Goal: Information Seeking & Learning: Learn about a topic

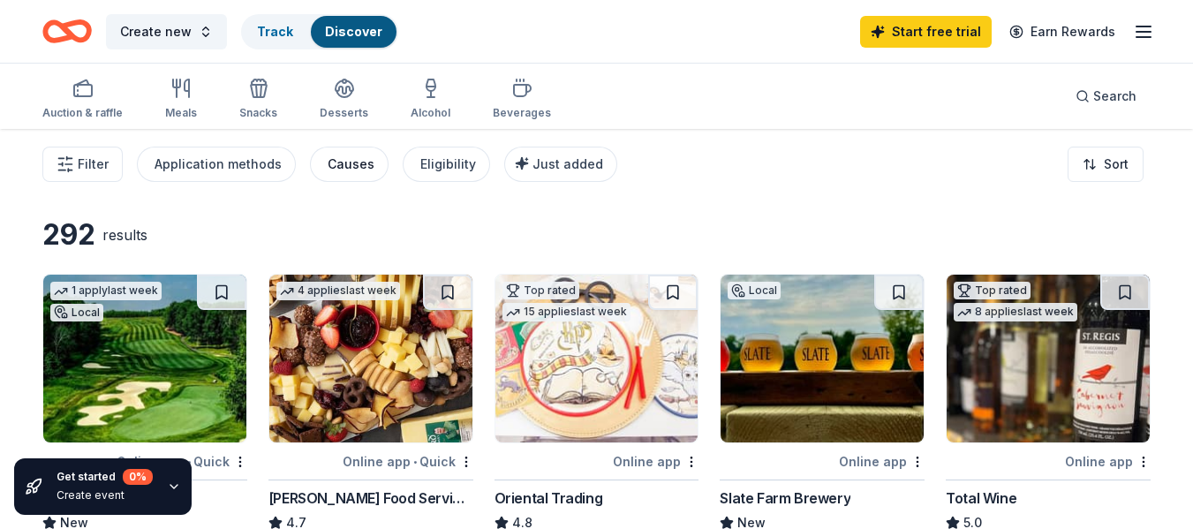
click at [331, 160] on div "Causes" at bounding box center [351, 164] width 47 height 21
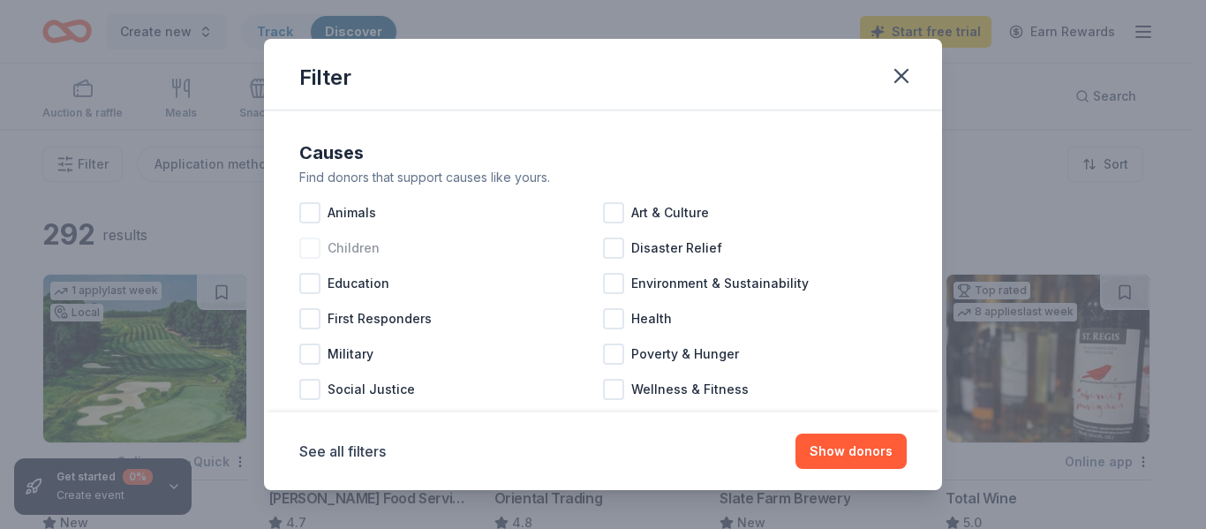
click at [317, 248] on div at bounding box center [309, 248] width 21 height 21
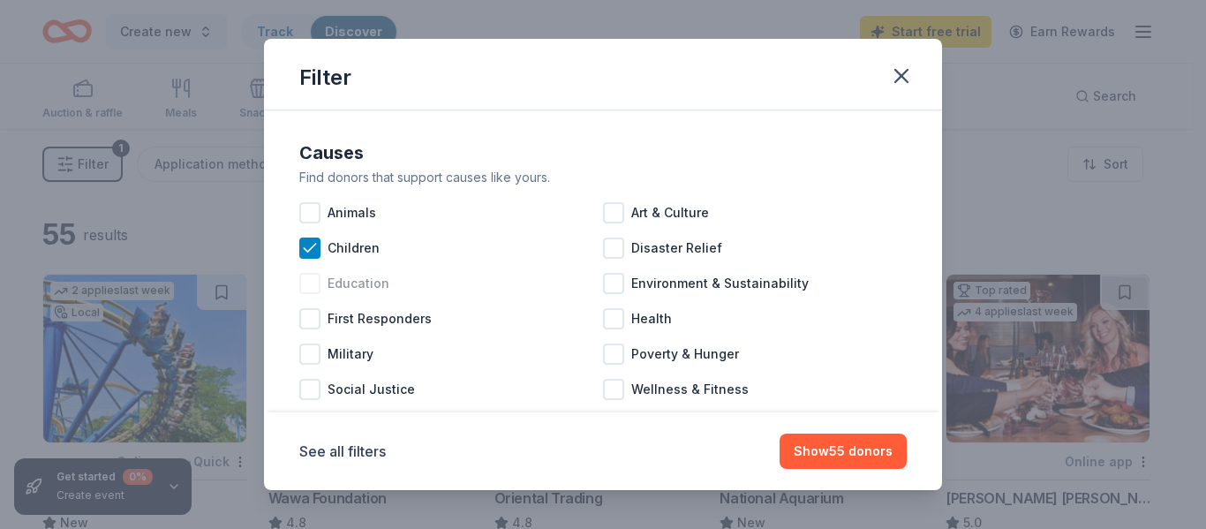
click at [313, 284] on div at bounding box center [309, 283] width 21 height 21
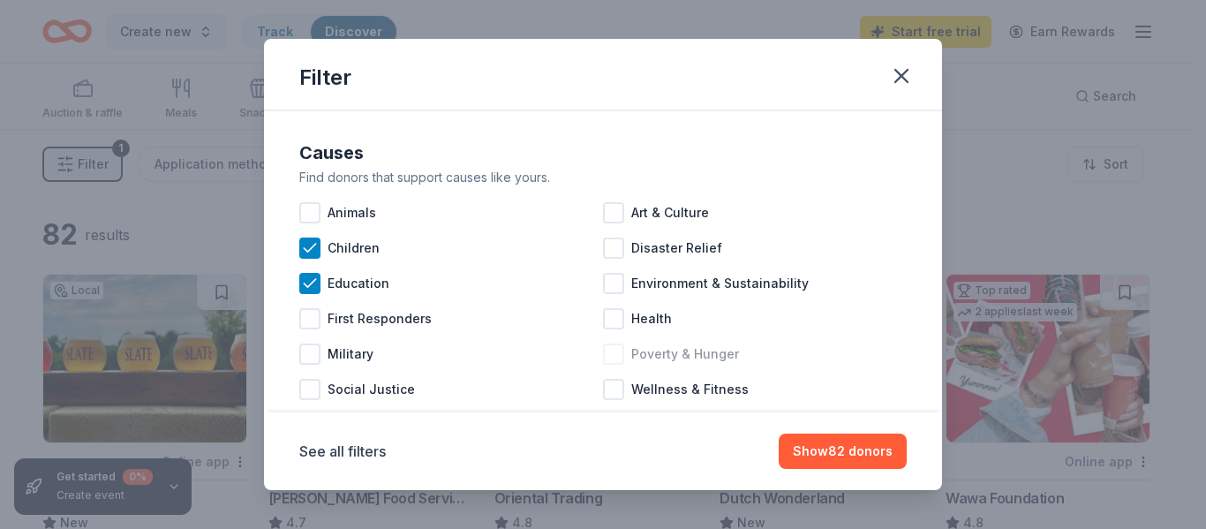
drag, startPoint x: 612, startPoint y: 356, endPoint x: 578, endPoint y: 393, distance: 50.0
click at [612, 357] on div at bounding box center [613, 353] width 21 height 21
click at [614, 389] on div at bounding box center [613, 389] width 21 height 21
click at [612, 290] on div at bounding box center [613, 283] width 21 height 21
click at [613, 319] on div at bounding box center [613, 318] width 21 height 21
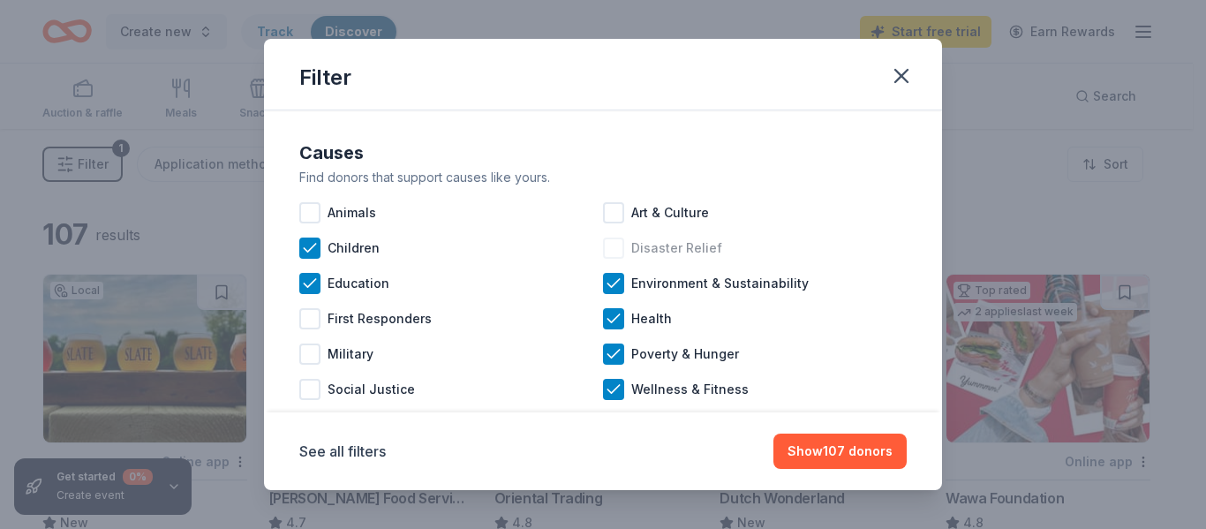
click at [607, 252] on div at bounding box center [613, 248] width 21 height 21
click at [307, 396] on div at bounding box center [309, 389] width 21 height 21
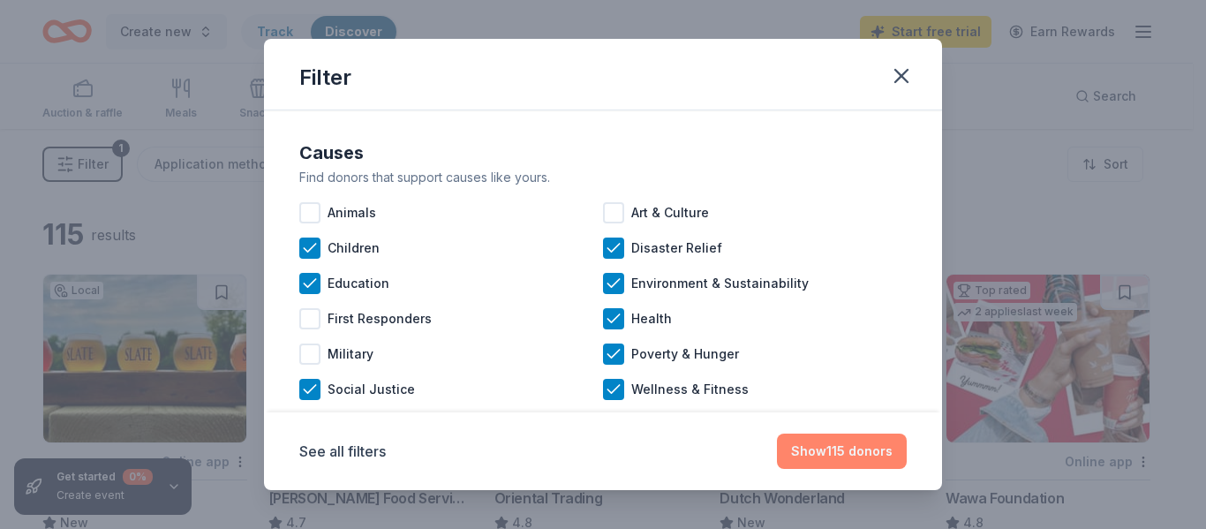
click at [860, 458] on button "Show 115 donors" at bounding box center [842, 451] width 130 height 35
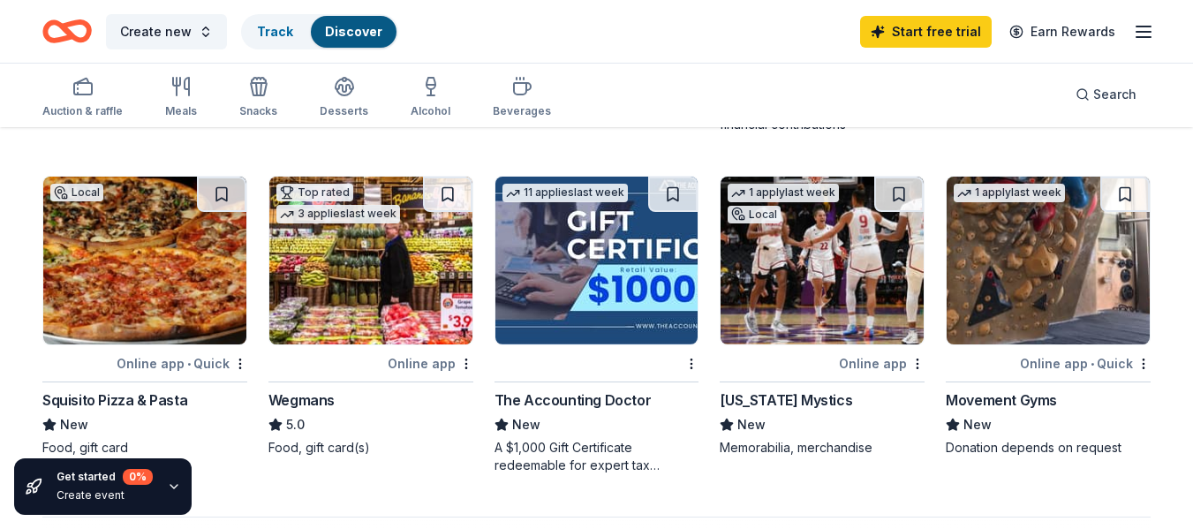
scroll to position [1116, 0]
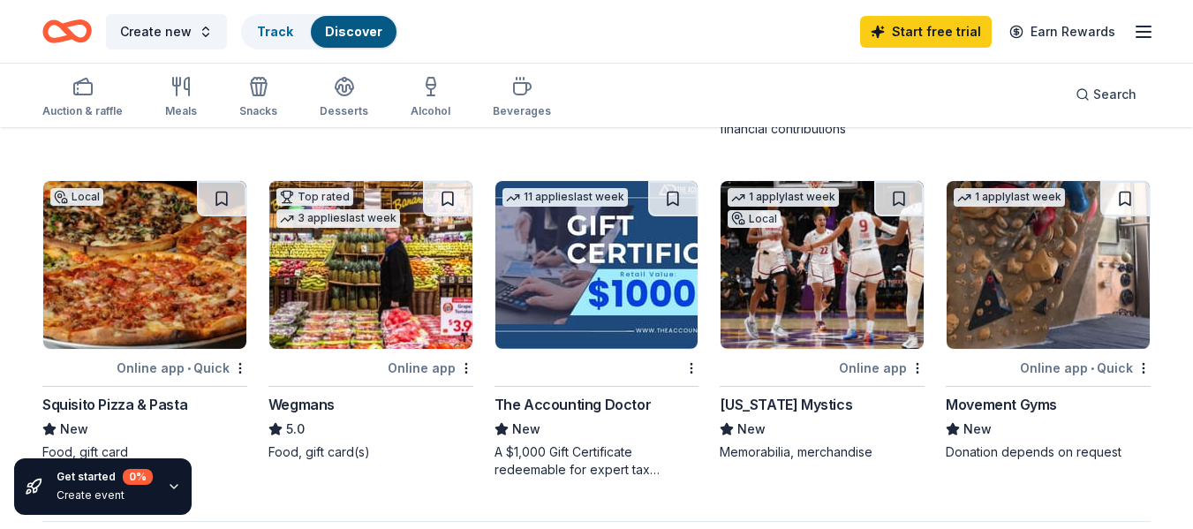
click at [358, 275] on img at bounding box center [370, 265] width 203 height 168
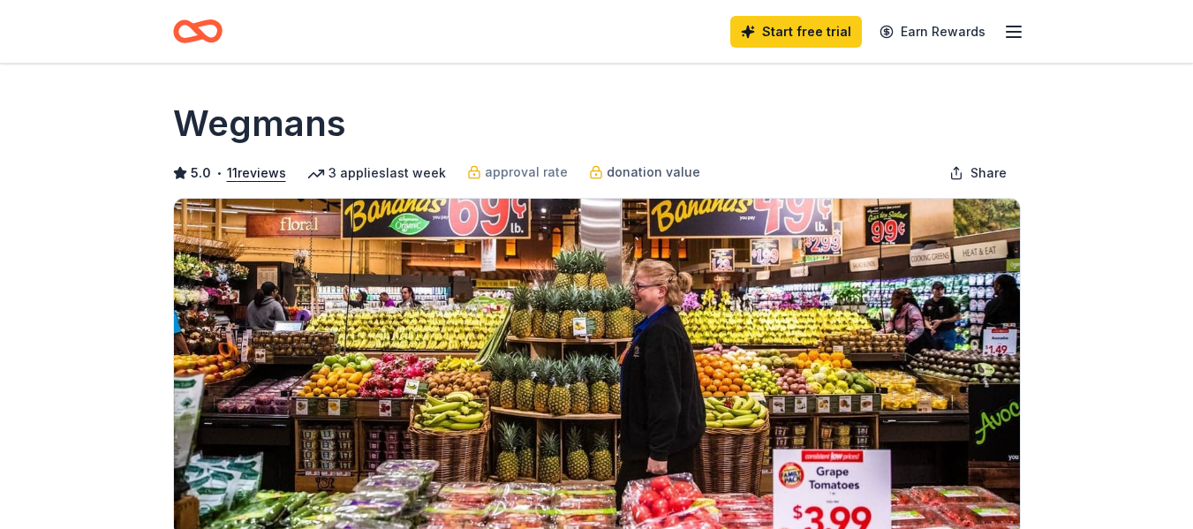
click at [624, 176] on span "donation value" at bounding box center [654, 172] width 94 height 21
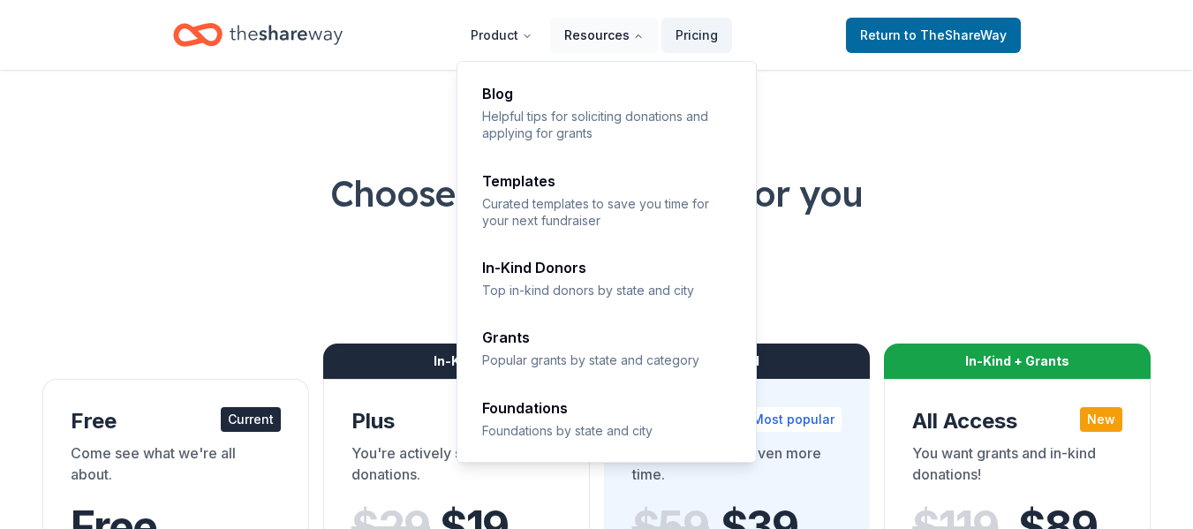
click at [609, 37] on button "Resources" at bounding box center [604, 35] width 108 height 35
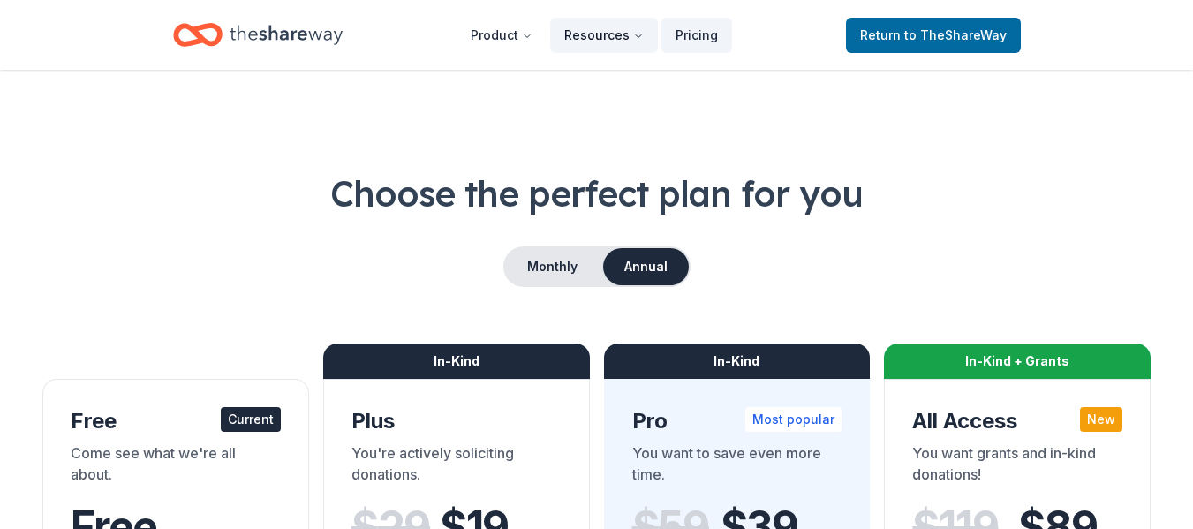
click at [609, 37] on button "Resources" at bounding box center [604, 35] width 108 height 35
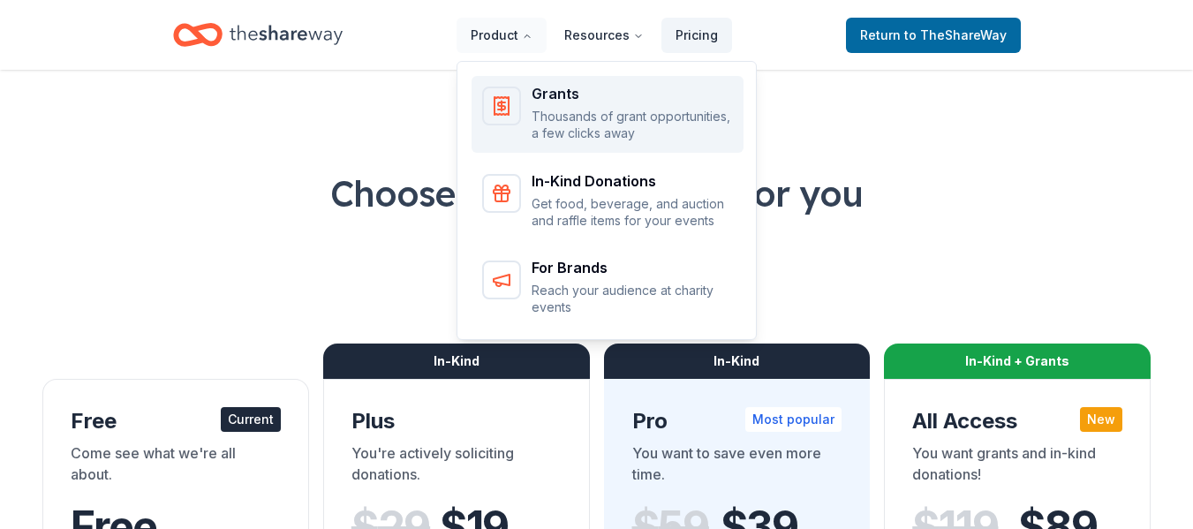
click at [496, 99] on icon "Main" at bounding box center [501, 105] width 21 height 21
